Goal: Find specific page/section: Find specific page/section

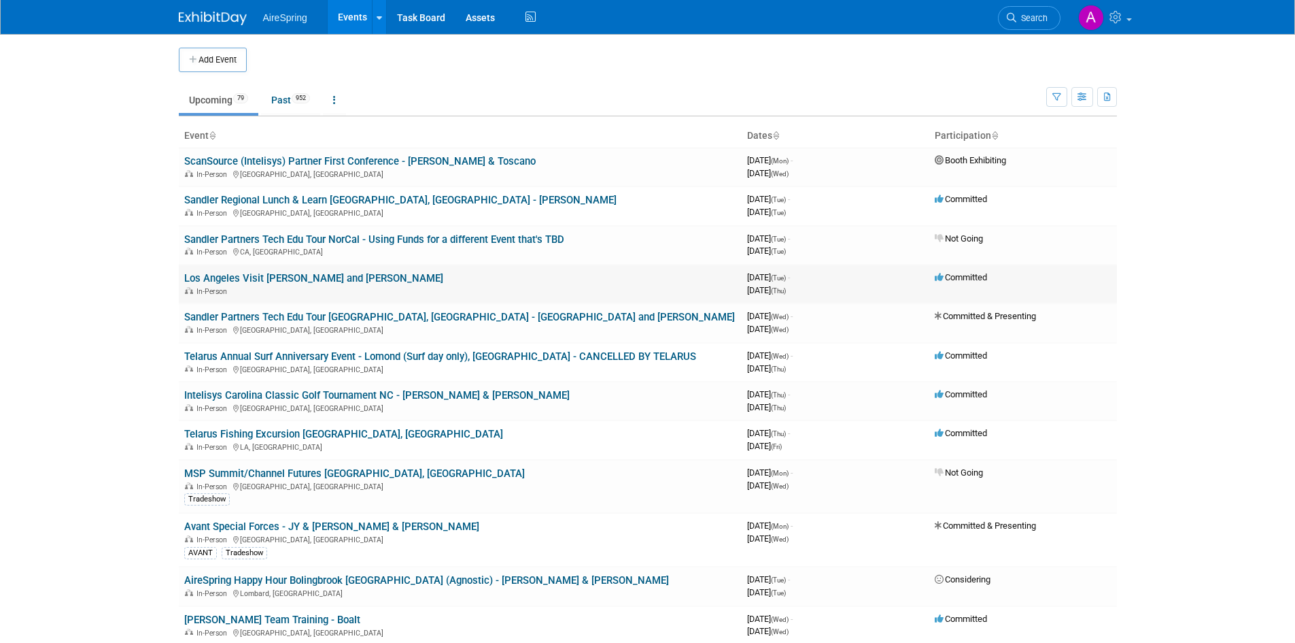
click at [290, 278] on link "Los Angeles Visit [PERSON_NAME] and [PERSON_NAME]" at bounding box center [313, 278] width 259 height 12
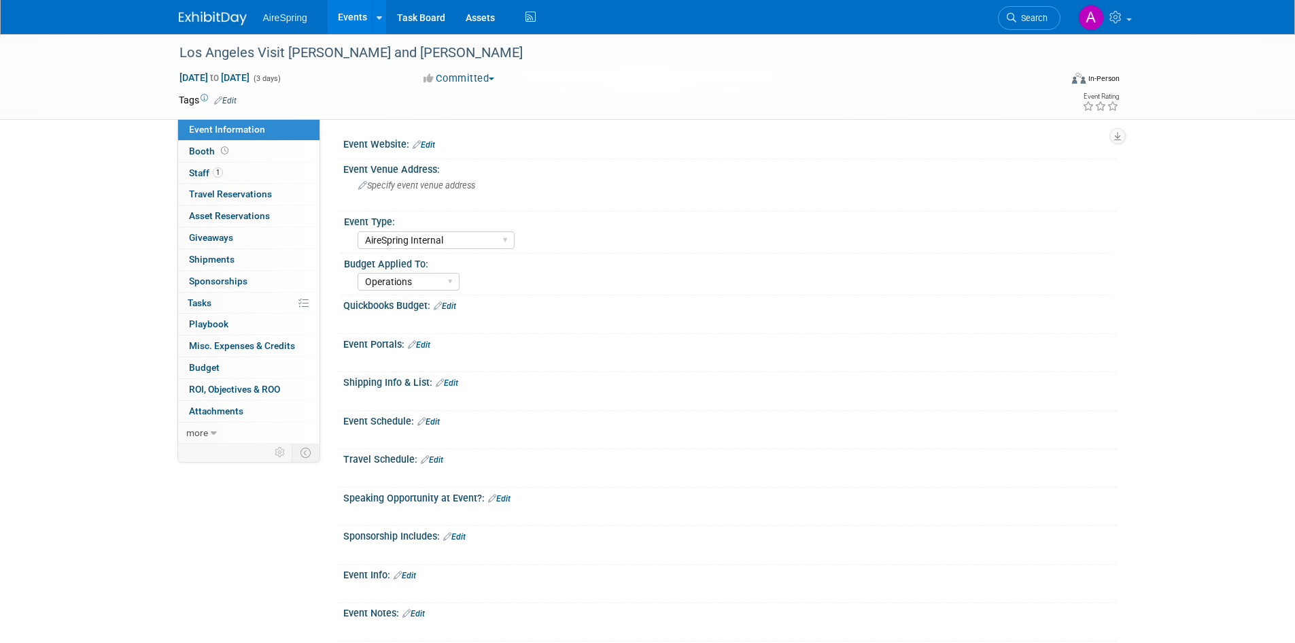
select select "AireSpring Internal"
select select "Operations"
click at [217, 190] on span "Travel Reservations 0" at bounding box center [230, 193] width 83 height 11
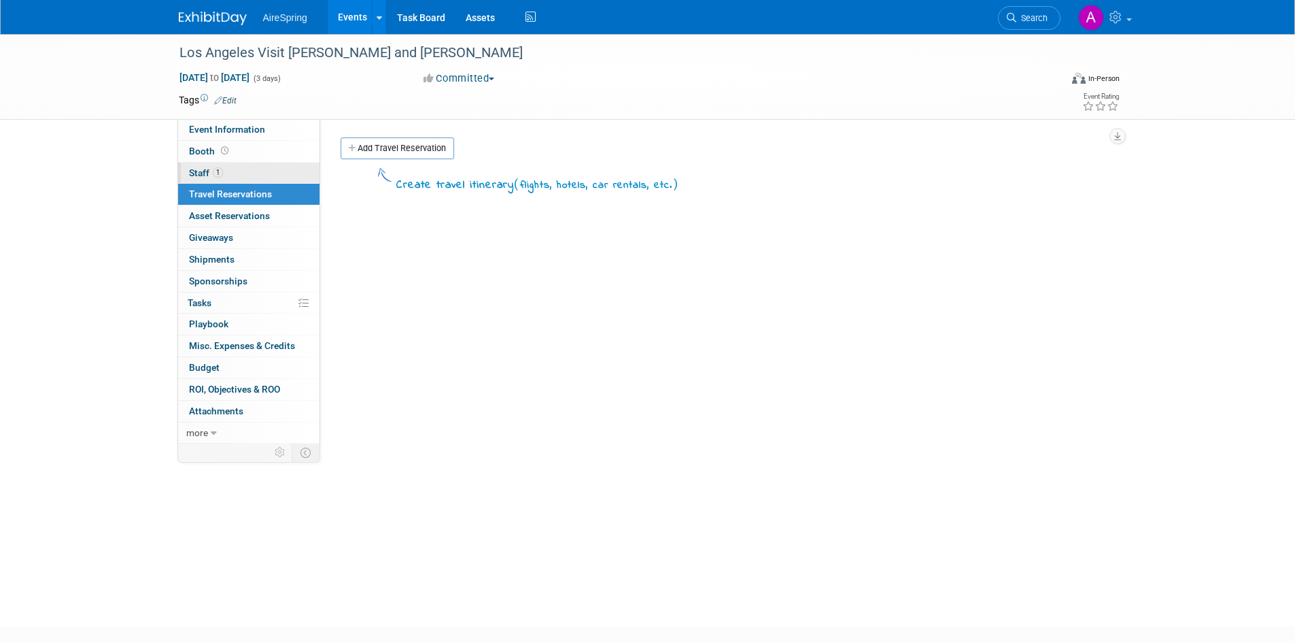
click at [205, 177] on span "Staff 1" at bounding box center [206, 172] width 34 height 11
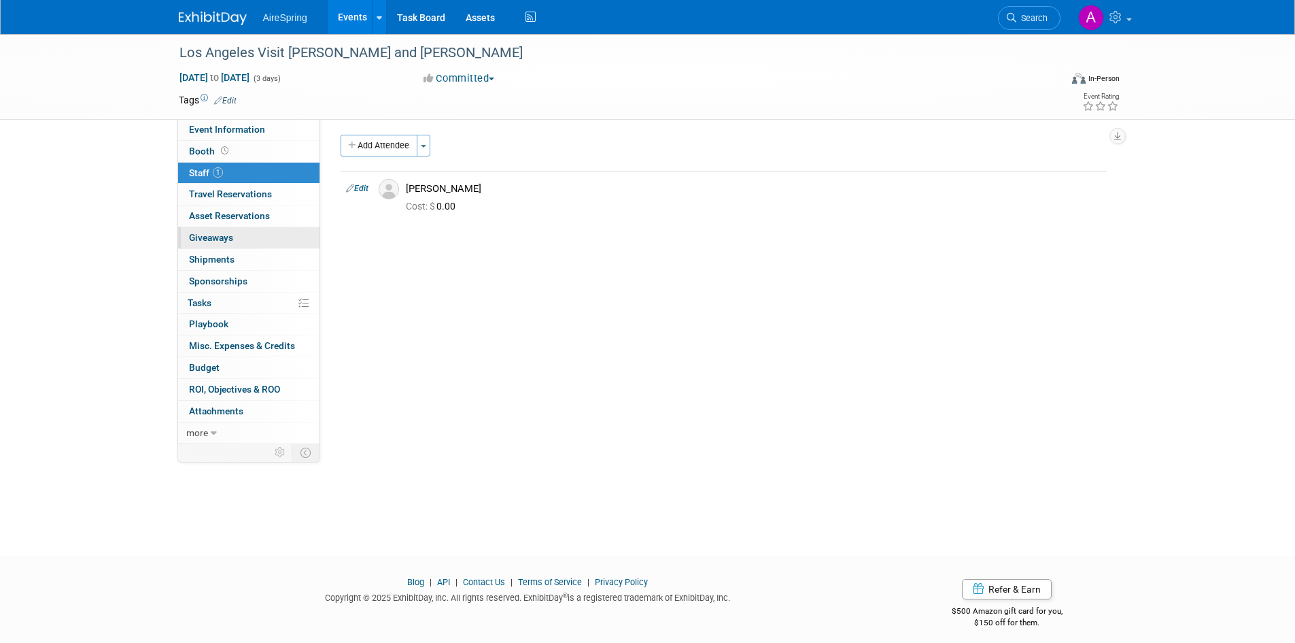
scroll to position [11, 0]
